Goal: Find specific page/section: Find specific page/section

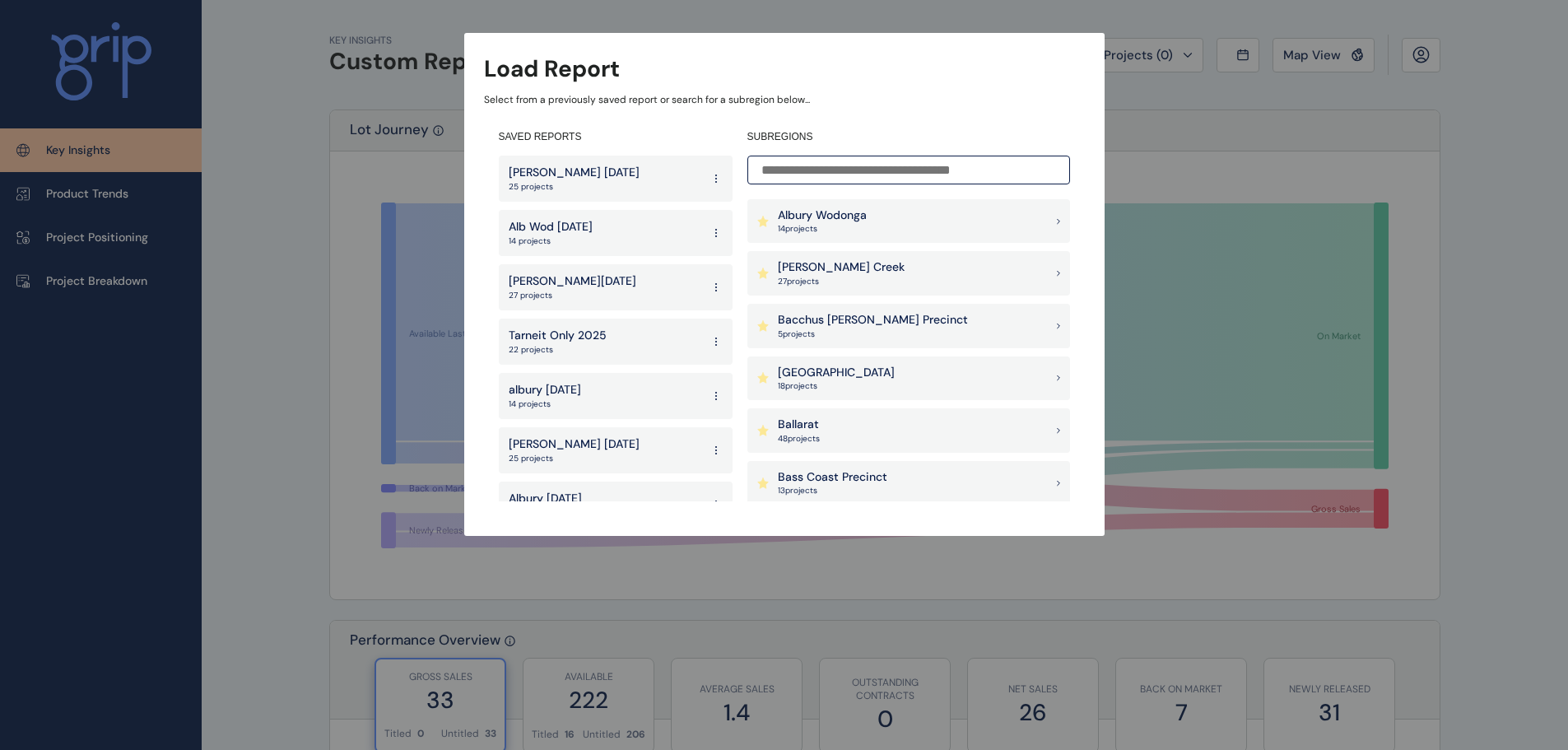
click at [786, 173] on input at bounding box center [908, 170] width 322 height 29
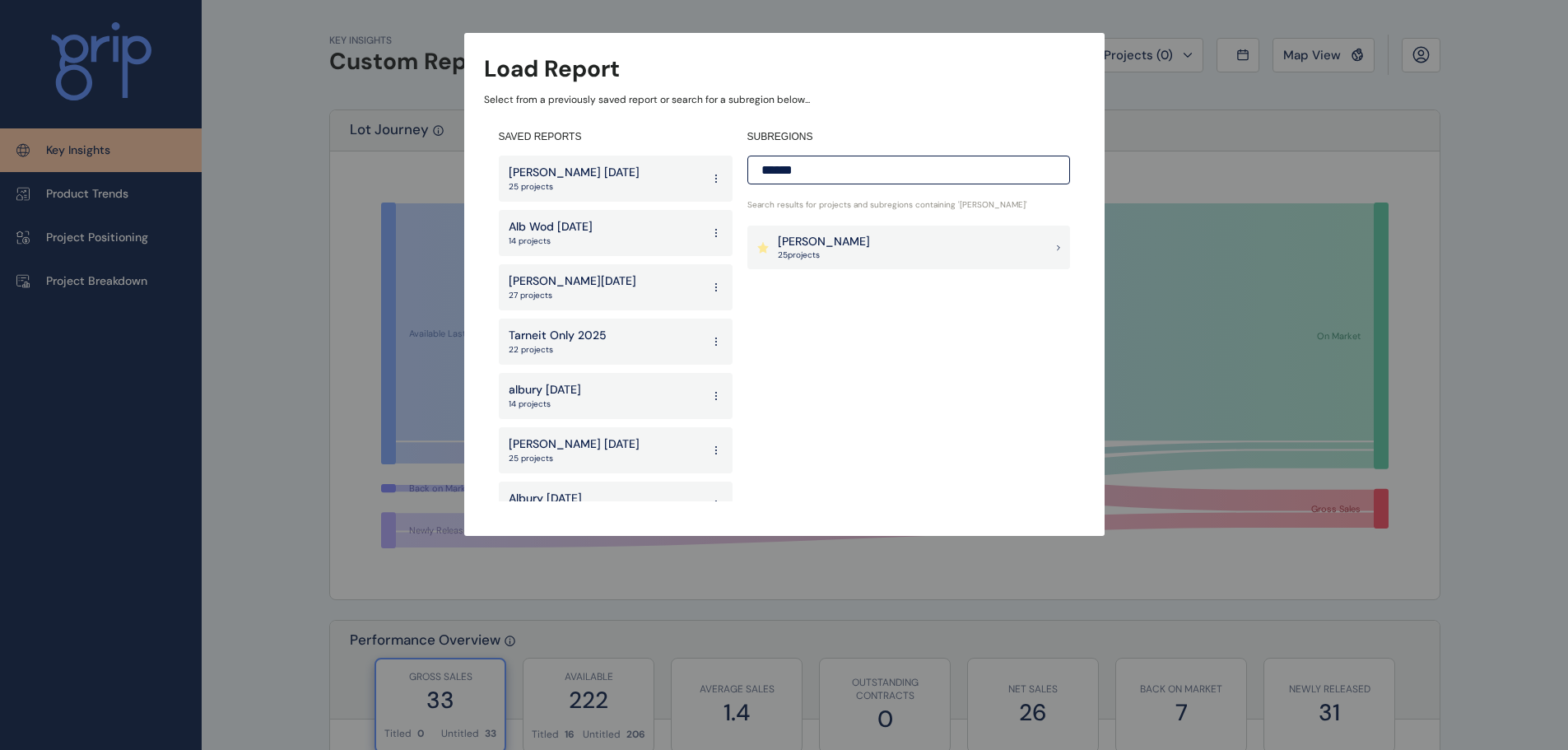
type input "******"
click at [842, 241] on div "Wollert 25 project s" at bounding box center [908, 247] width 322 height 44
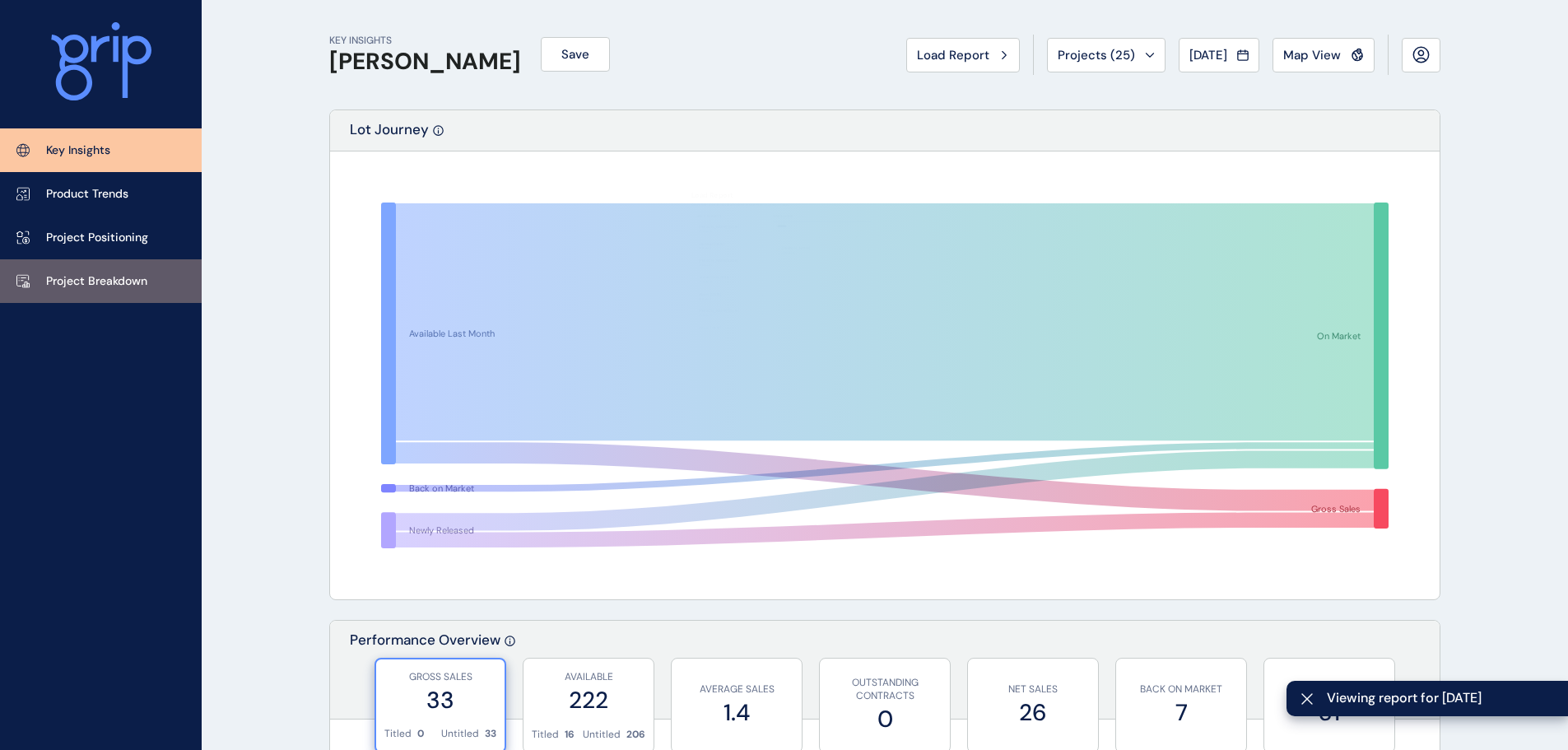
click at [94, 277] on p "Project Breakdown" at bounding box center [96, 281] width 101 height 16
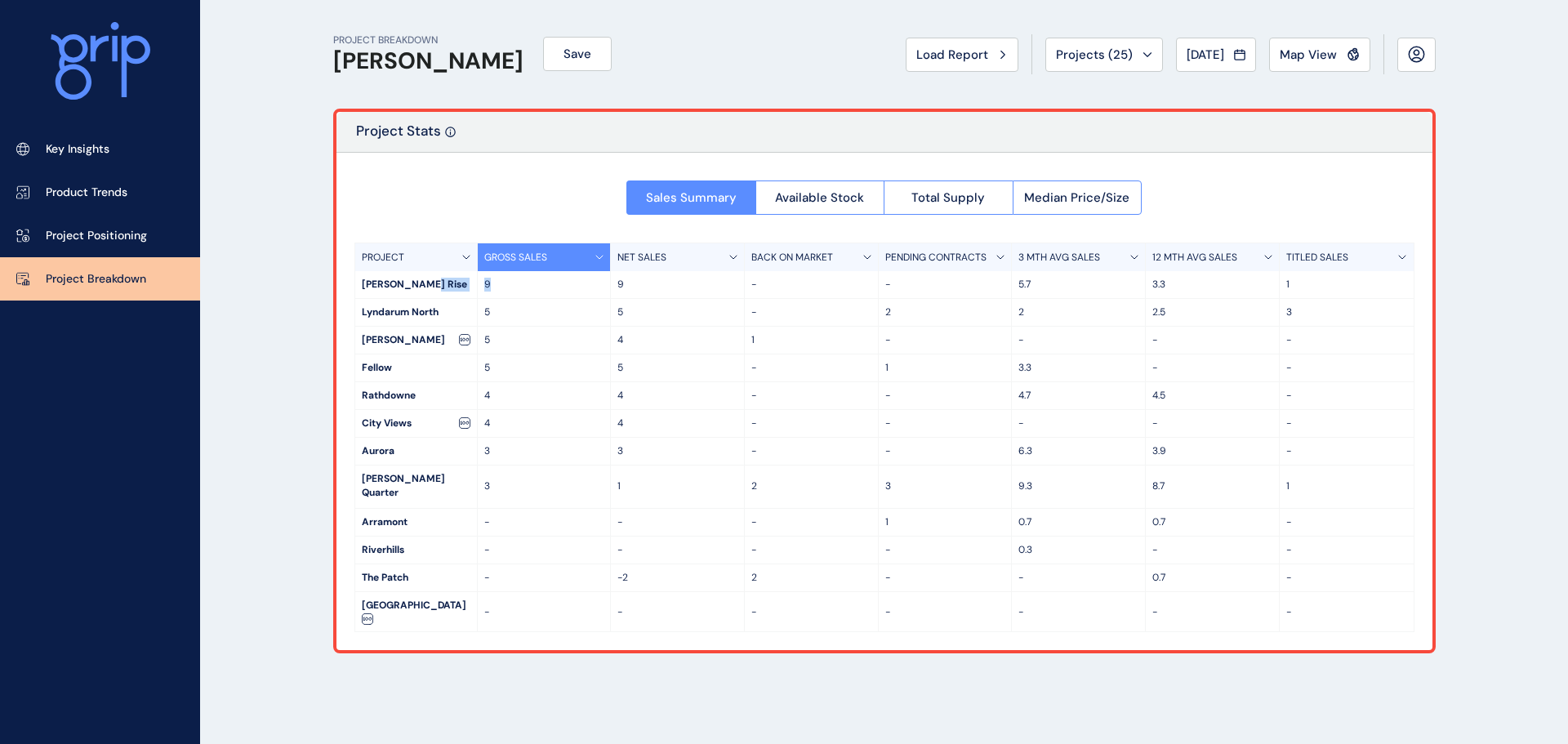
drag, startPoint x: 493, startPoint y: 287, endPoint x: 470, endPoint y: 287, distance: 23.0
click at [470, 287] on div "Wollert Rise 9 9 - - 5.7 3.3 1" at bounding box center [884, 285] width 1058 height 28
click at [571, 290] on p "9" at bounding box center [544, 285] width 120 height 14
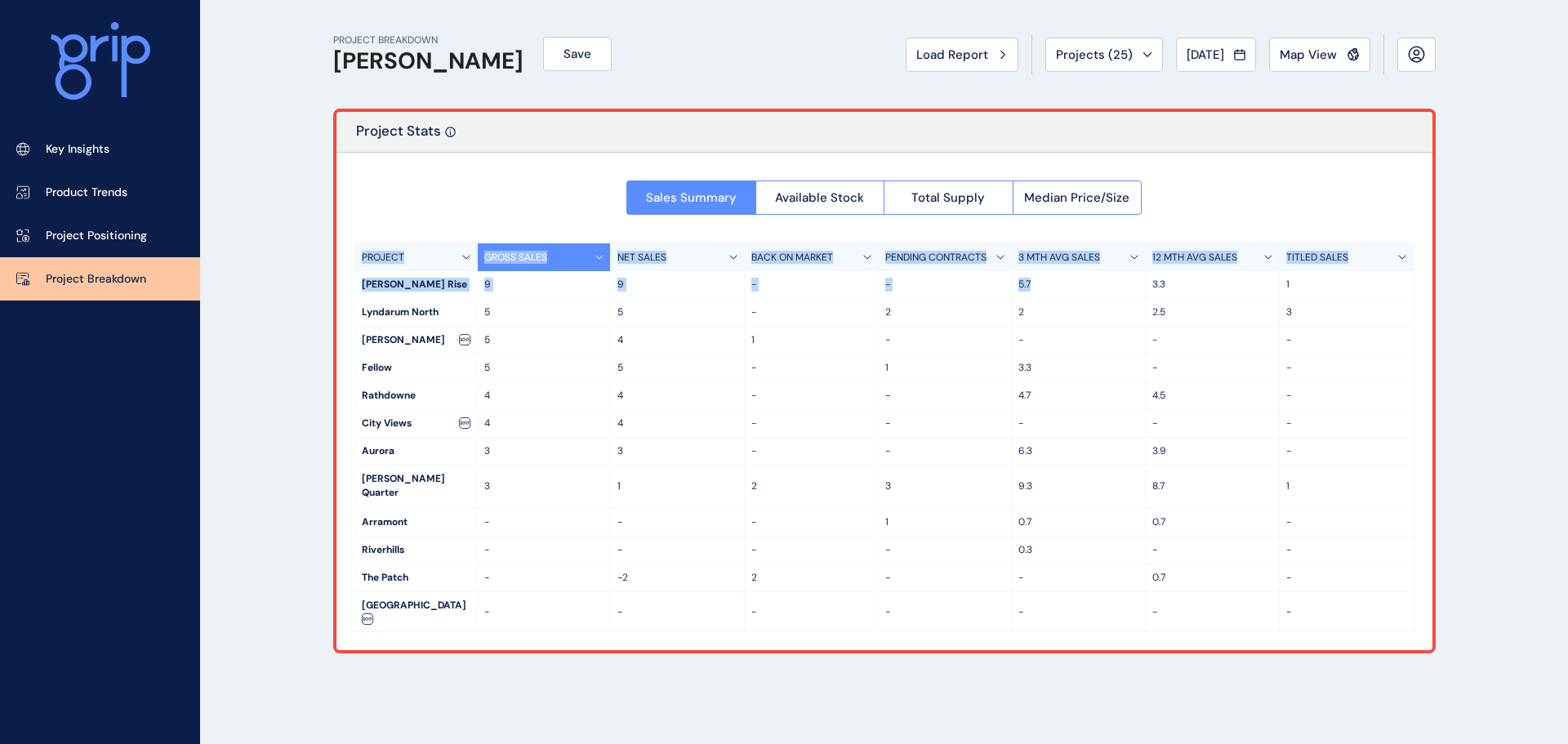
drag, startPoint x: 1059, startPoint y: 289, endPoint x: 358, endPoint y: 267, distance: 701.3
click at [358, 267] on div "PROJECT GROSS SALES NET SALES BACK ON MARKET PENDING CONTRACTS 3 MTH AVG SALES …" at bounding box center [884, 437] width 1060 height 390
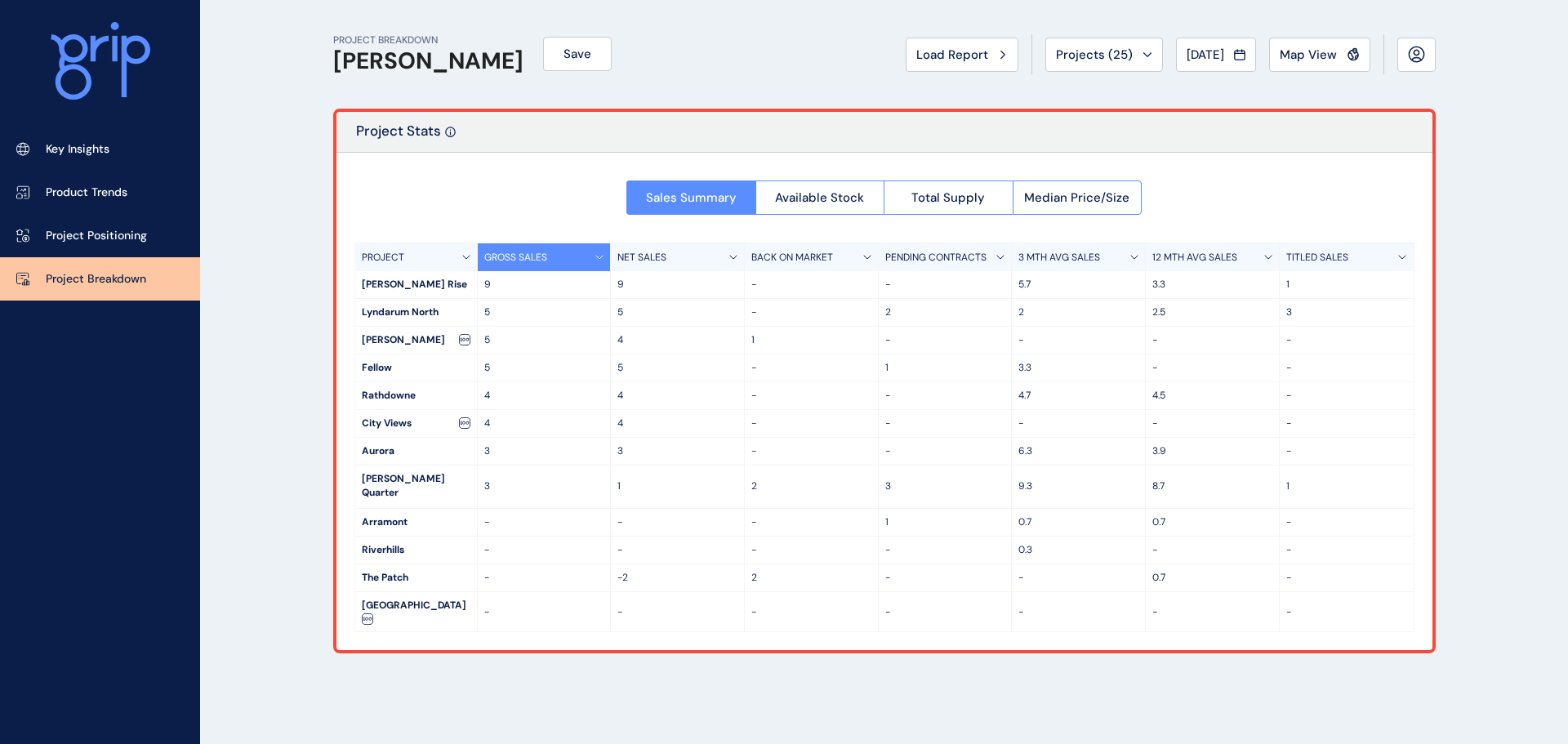
click at [985, 670] on div "PROJECT BREAKDOWN Wollert Save Load Report Projects ( 25 ) Aug 2025 2025 < > Ja…" at bounding box center [883, 372] width 1143 height 744
click at [739, 289] on div "9" at bounding box center [678, 285] width 134 height 27
click at [777, 290] on p "-" at bounding box center [812, 285] width 120 height 14
click at [53, 161] on link "Key Insights" at bounding box center [99, 148] width 200 height 43
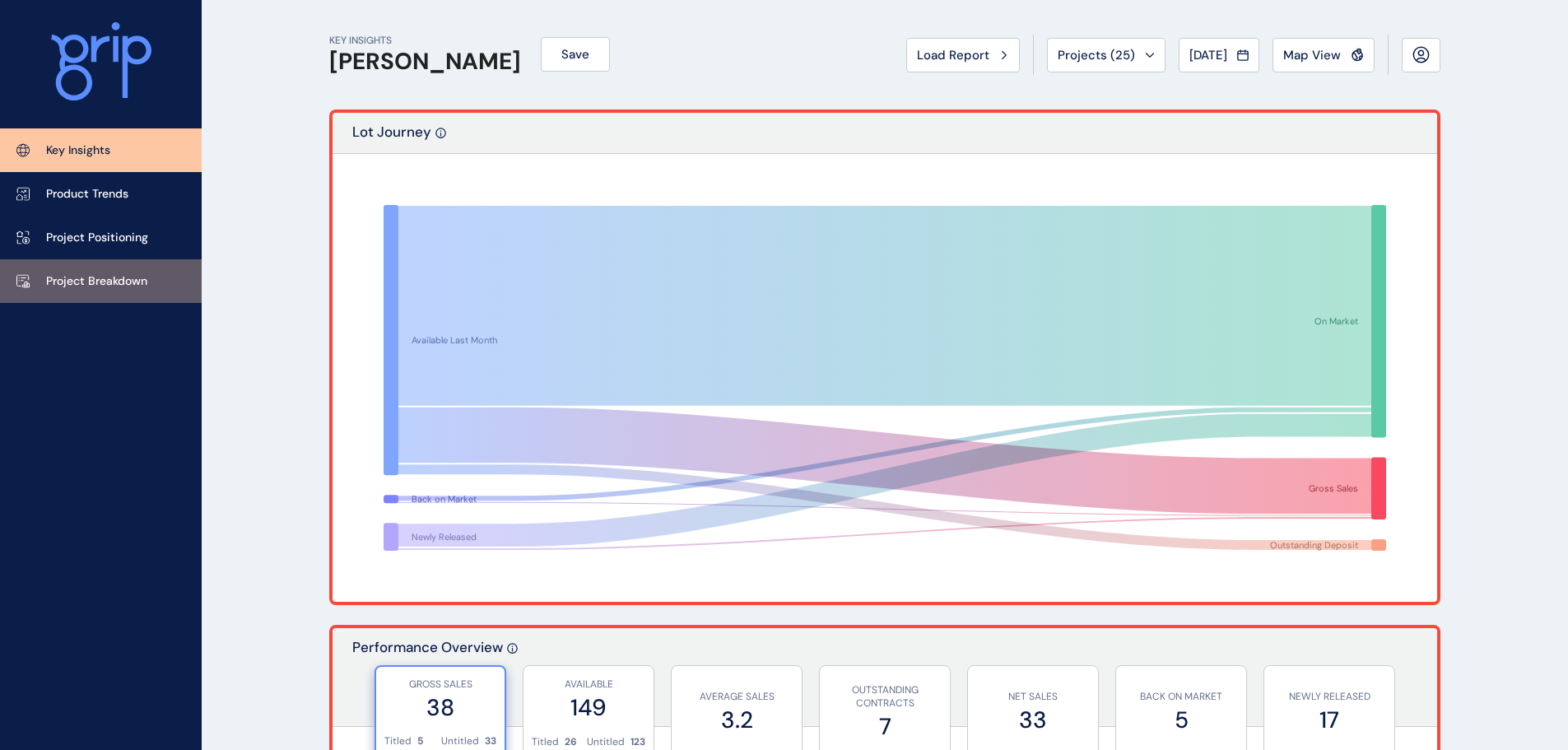
click at [148, 280] on link "Project Breakdown" at bounding box center [100, 280] width 201 height 43
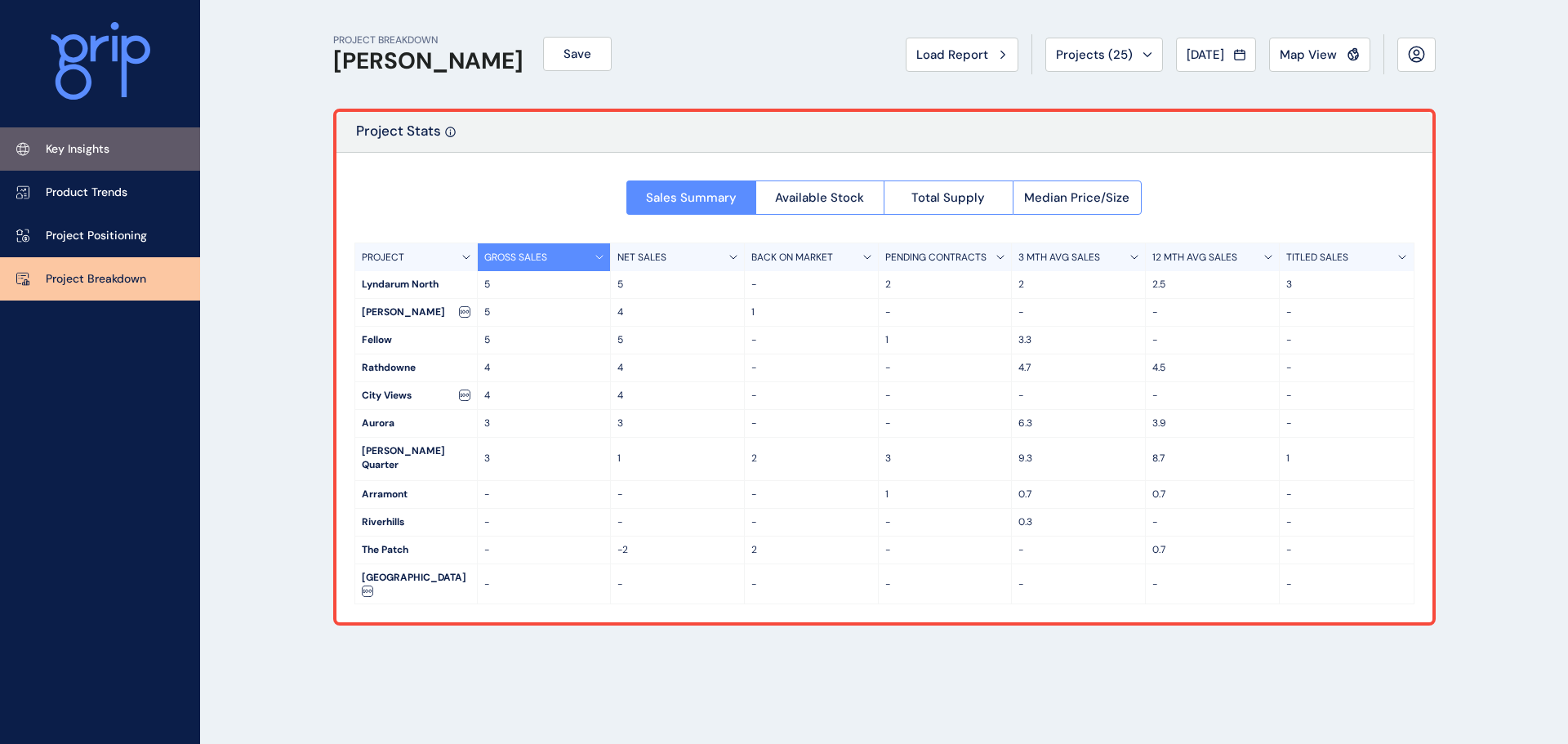
click at [93, 149] on p "Key Insights" at bounding box center [77, 149] width 64 height 16
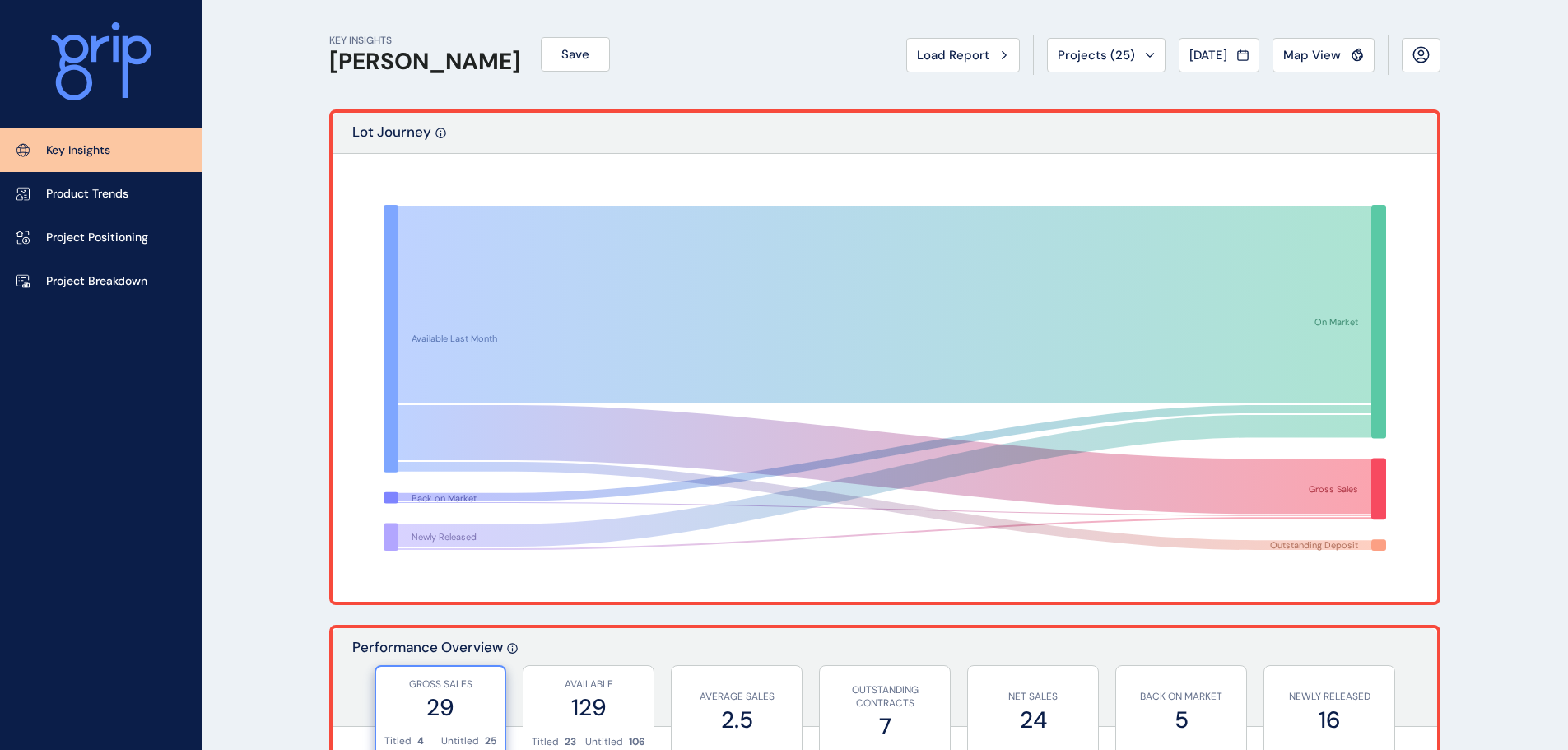
drag, startPoint x: 123, startPoint y: 281, endPoint x: 238, endPoint y: 262, distance: 116.6
click at [123, 281] on p "Project Breakdown" at bounding box center [96, 281] width 101 height 16
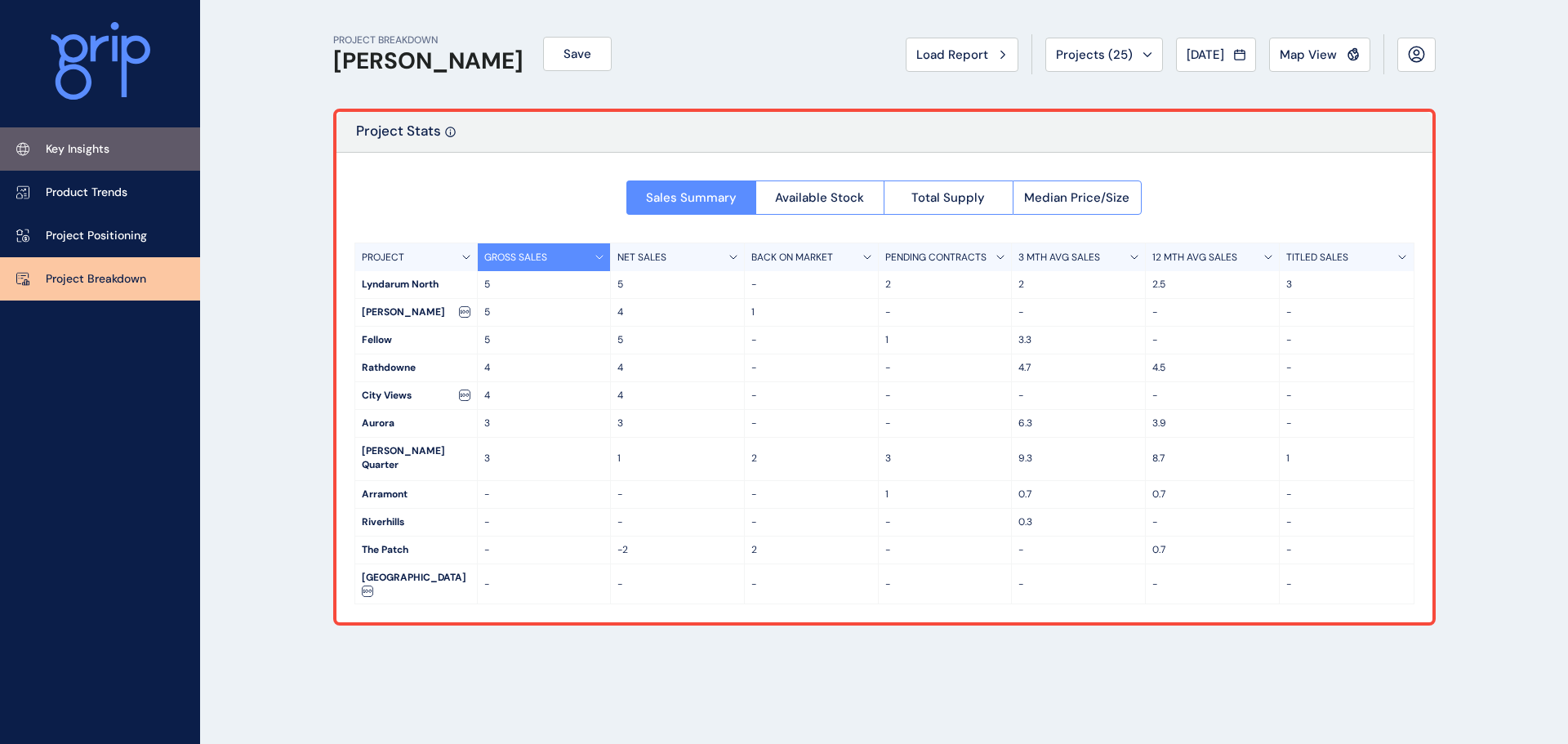
click at [82, 158] on link "Key Insights" at bounding box center [99, 148] width 200 height 43
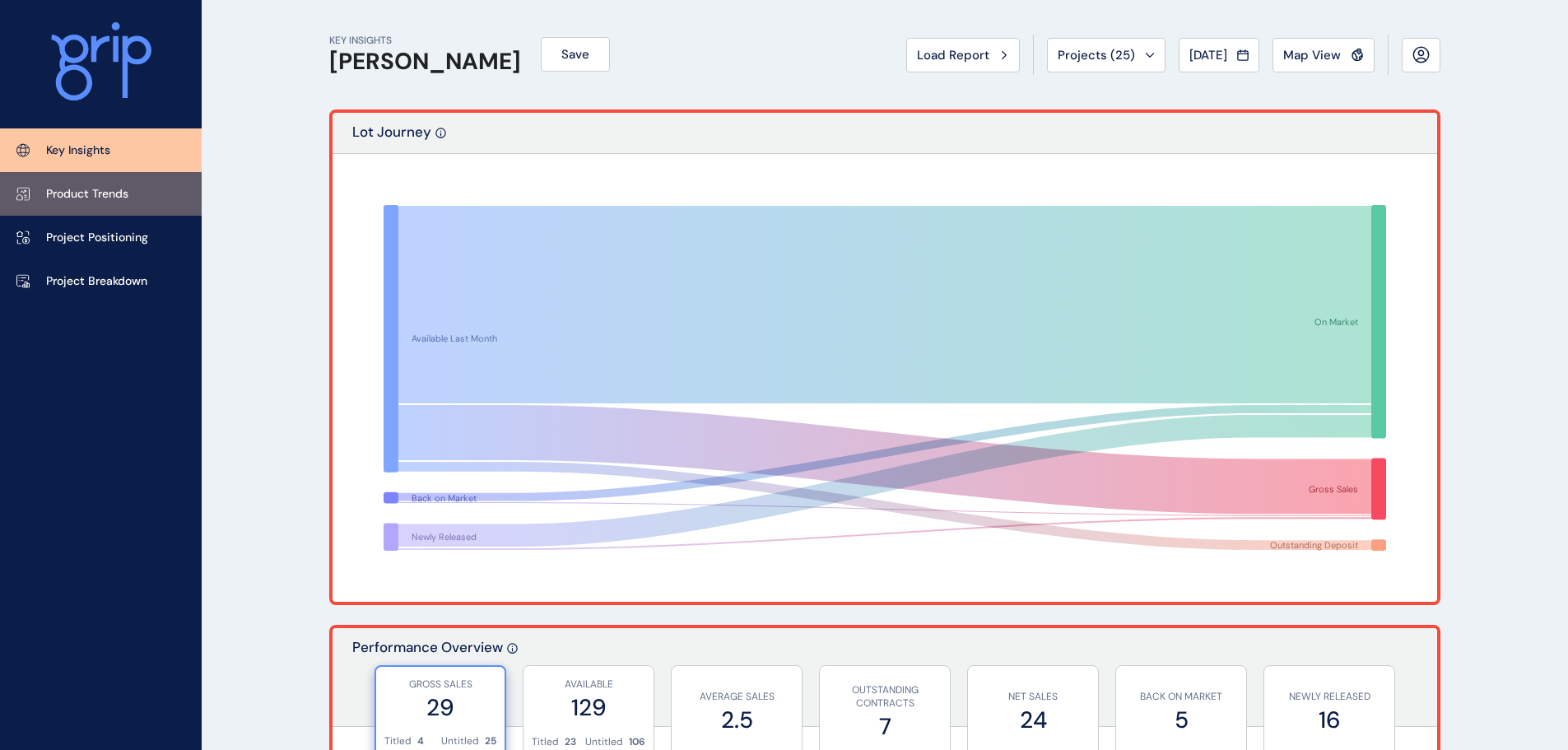
click at [118, 191] on p "Product Trends" at bounding box center [88, 194] width 83 height 16
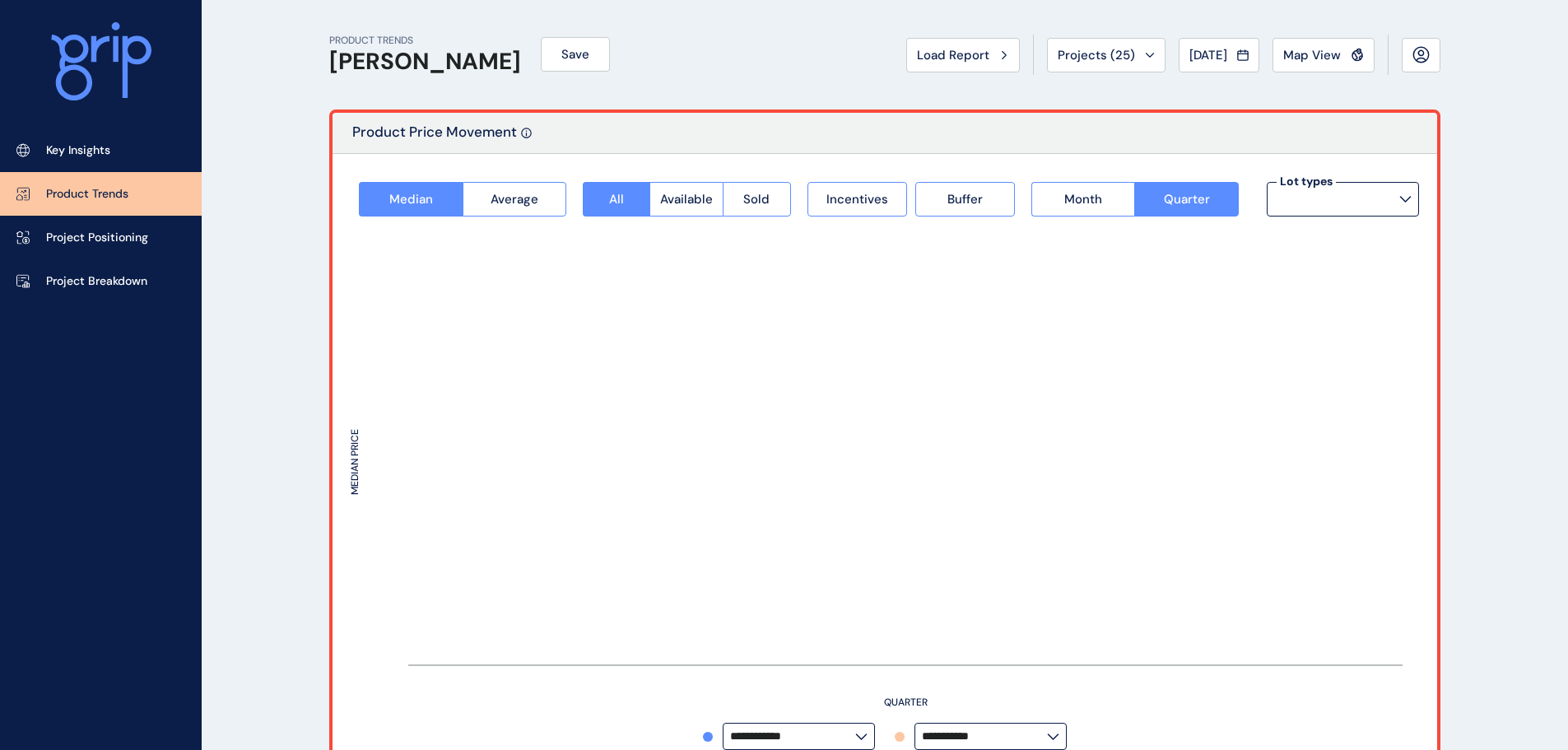
type input "**********"
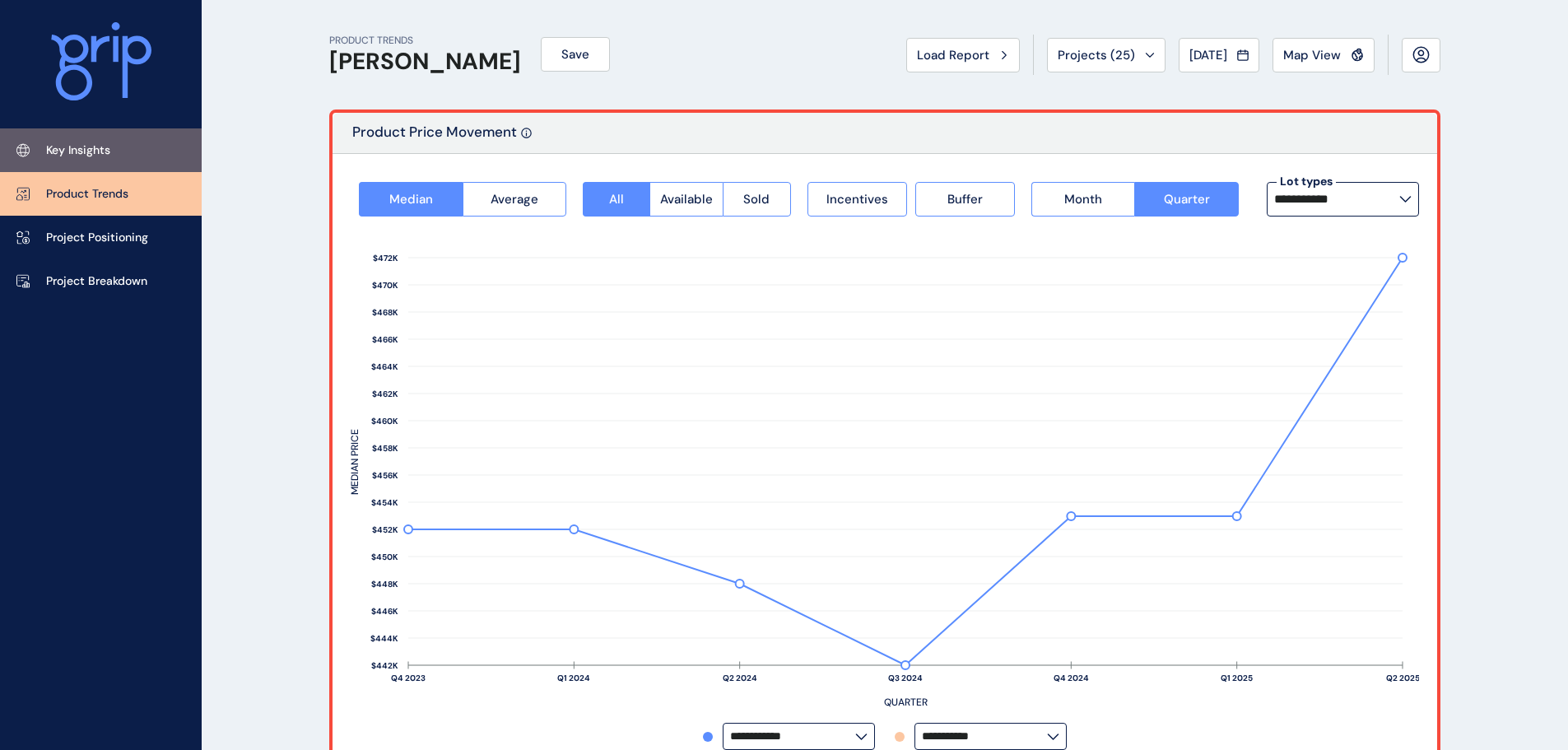
click at [99, 157] on p "Key Insights" at bounding box center [78, 150] width 64 height 16
